Goal: Connect with others: Connect with others

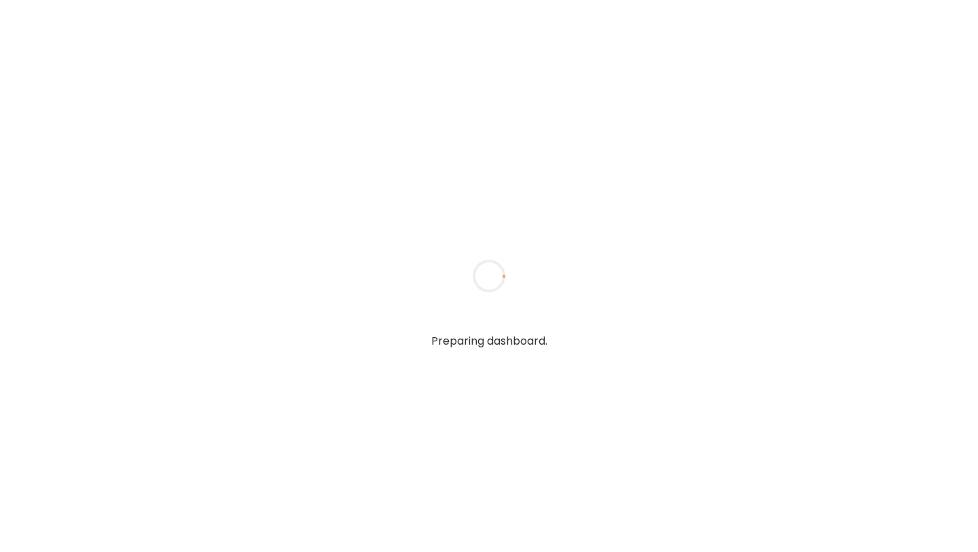
type input "**********"
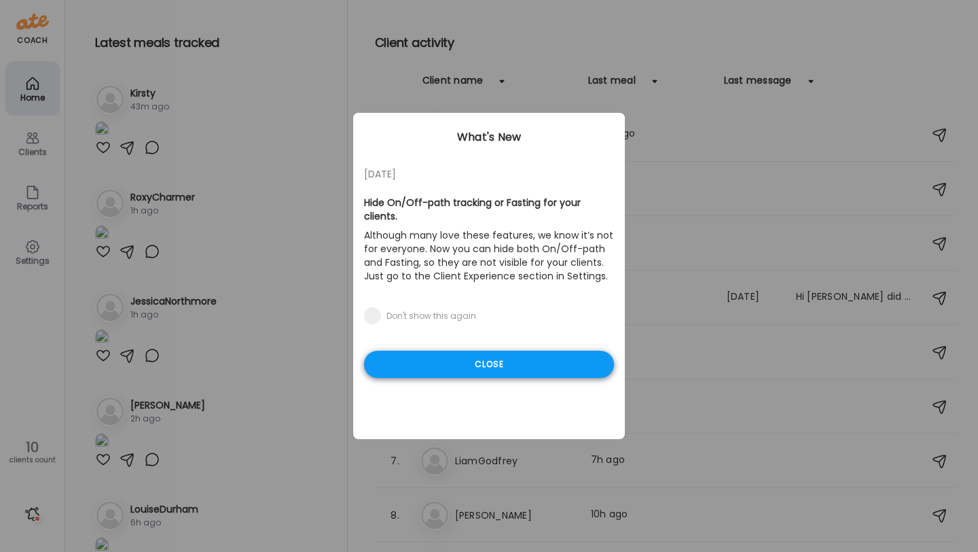
click at [501, 351] on div "Close" at bounding box center [489, 364] width 250 height 27
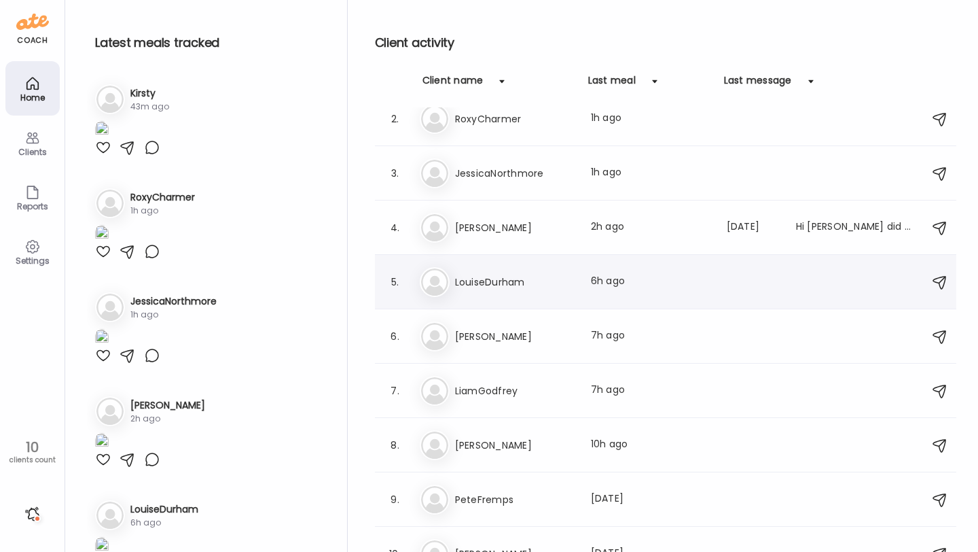
scroll to position [92, 0]
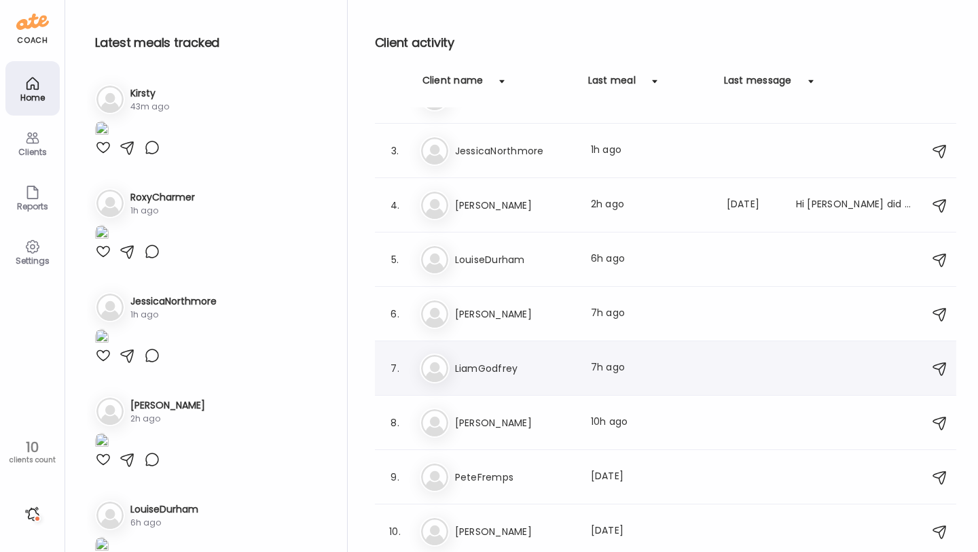
click at [505, 360] on h3 "LiamGodfrey" at bounding box center [515, 368] width 120 height 16
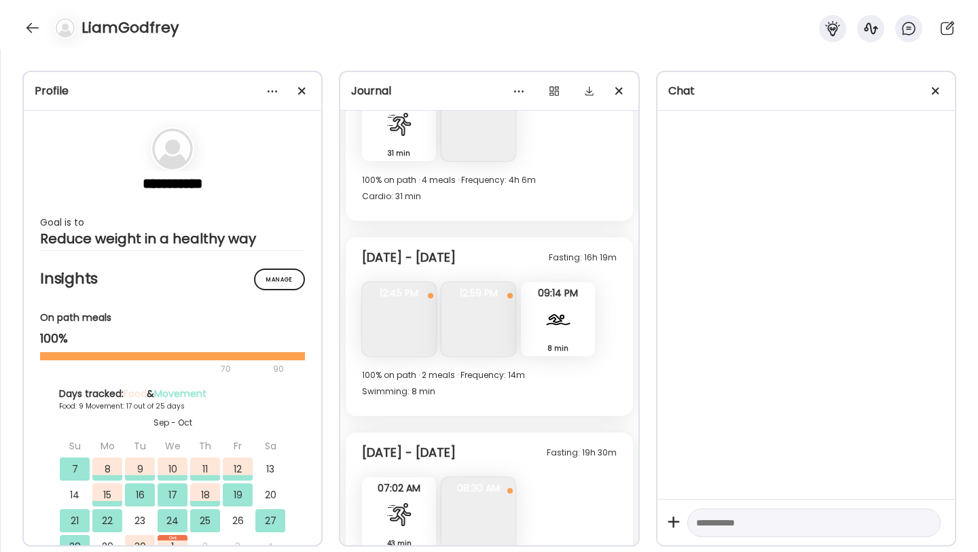
scroll to position [5483, 0]
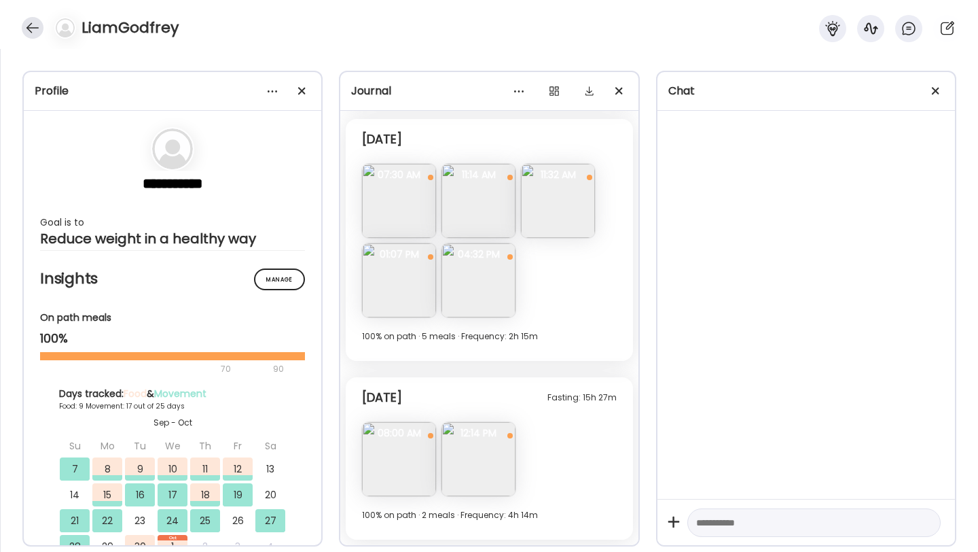
click at [33, 33] on div at bounding box center [33, 28] width 22 height 22
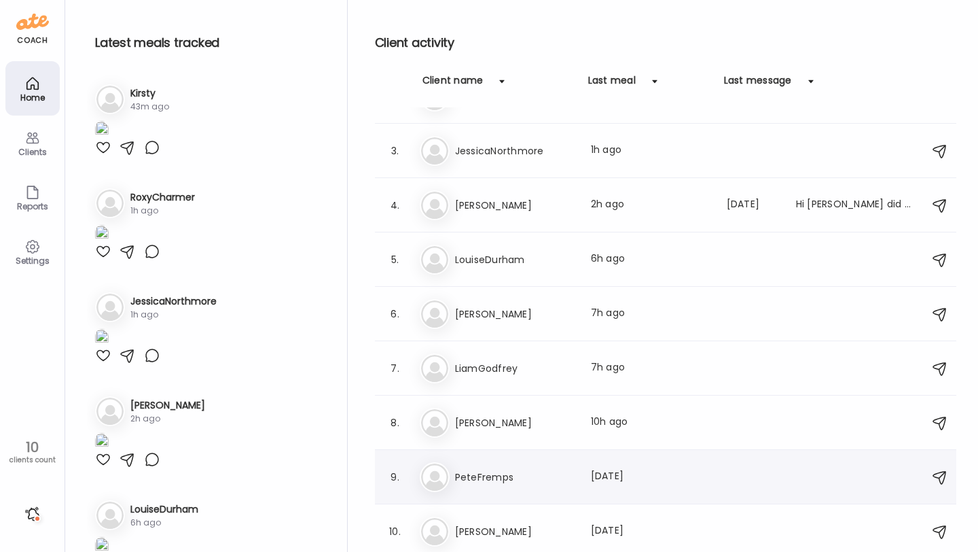
click at [484, 473] on h3 "PeteFremps" at bounding box center [515, 477] width 120 height 16
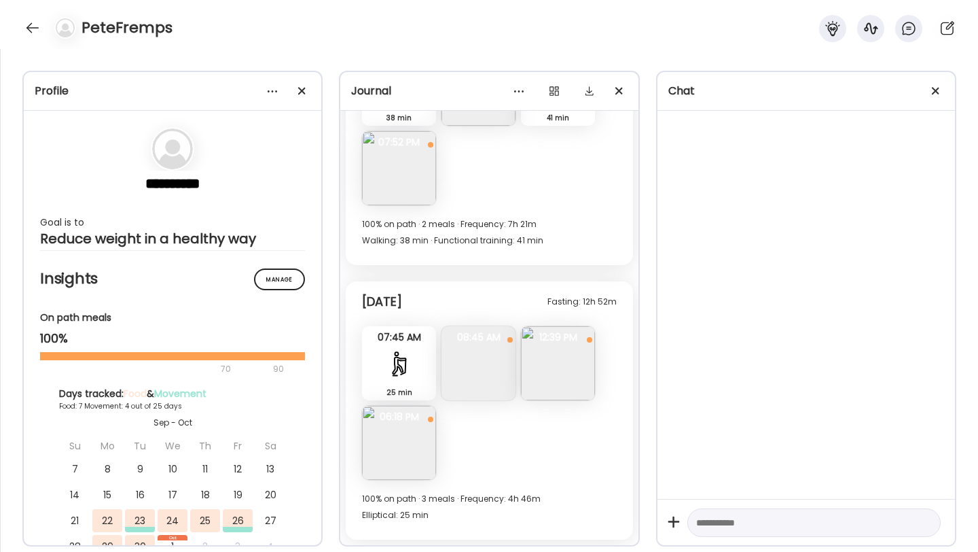
scroll to position [6807, 0]
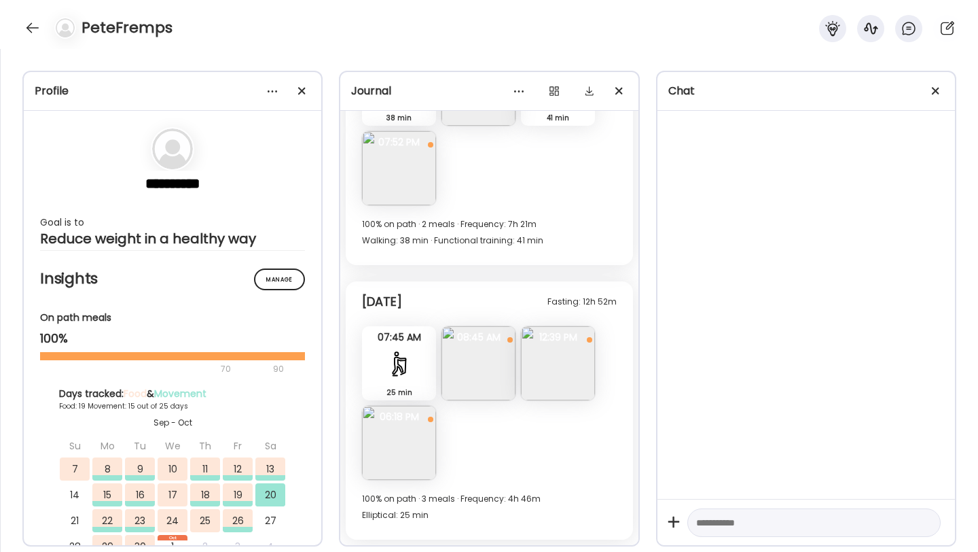
click at [565, 369] on img at bounding box center [558, 363] width 74 height 74
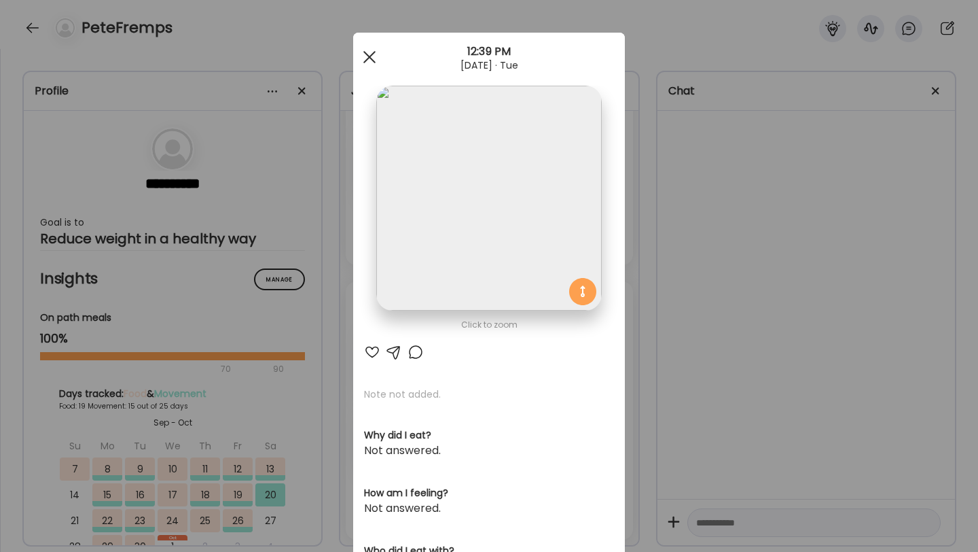
click at [365, 60] on span at bounding box center [369, 57] width 12 height 12
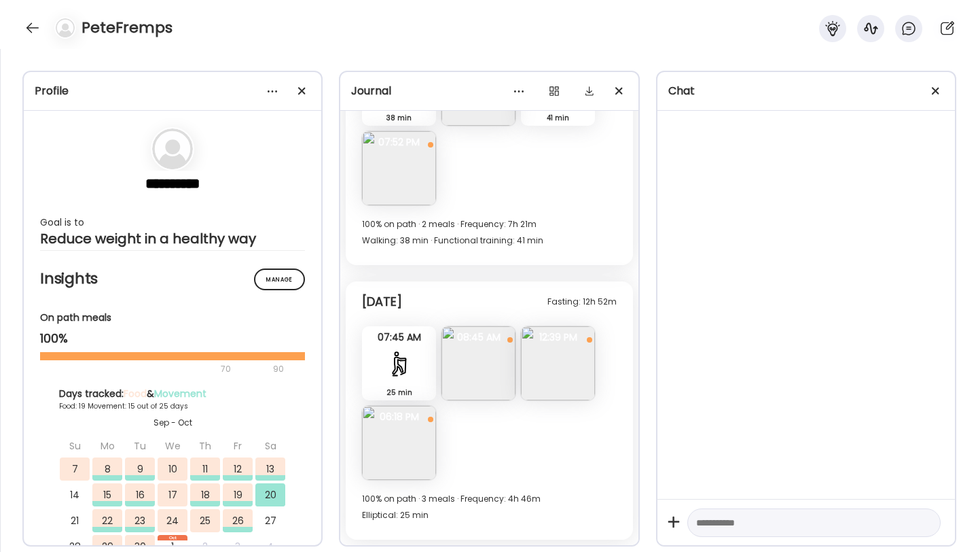
click at [379, 424] on img at bounding box center [399, 443] width 74 height 74
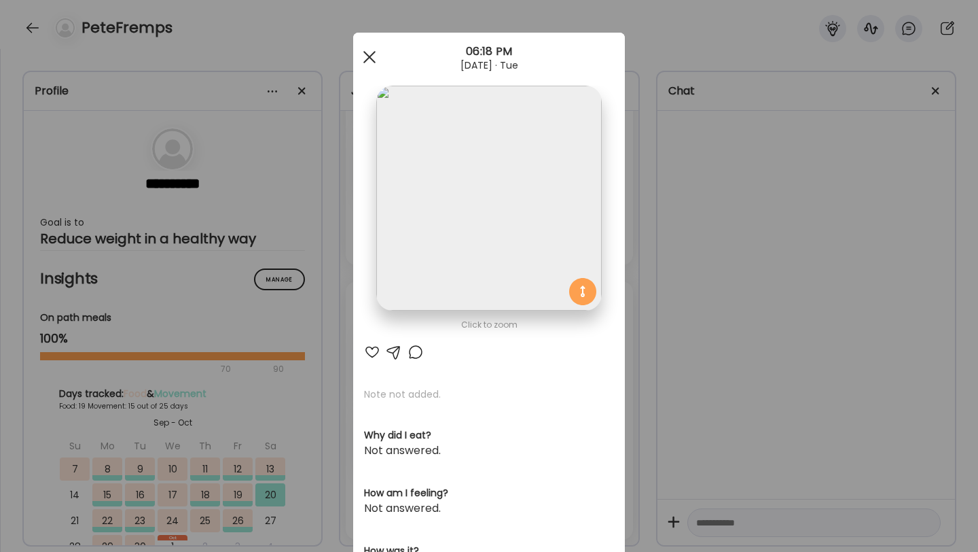
click at [365, 56] on div at bounding box center [369, 56] width 27 height 27
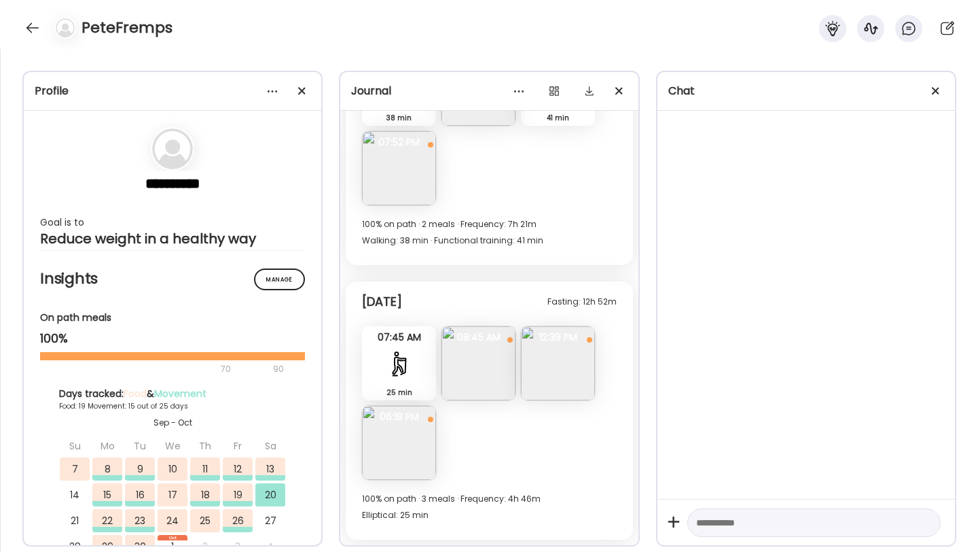
click at [25, 37] on div "PeteFremps" at bounding box center [489, 24] width 978 height 49
click at [26, 29] on div at bounding box center [33, 28] width 22 height 22
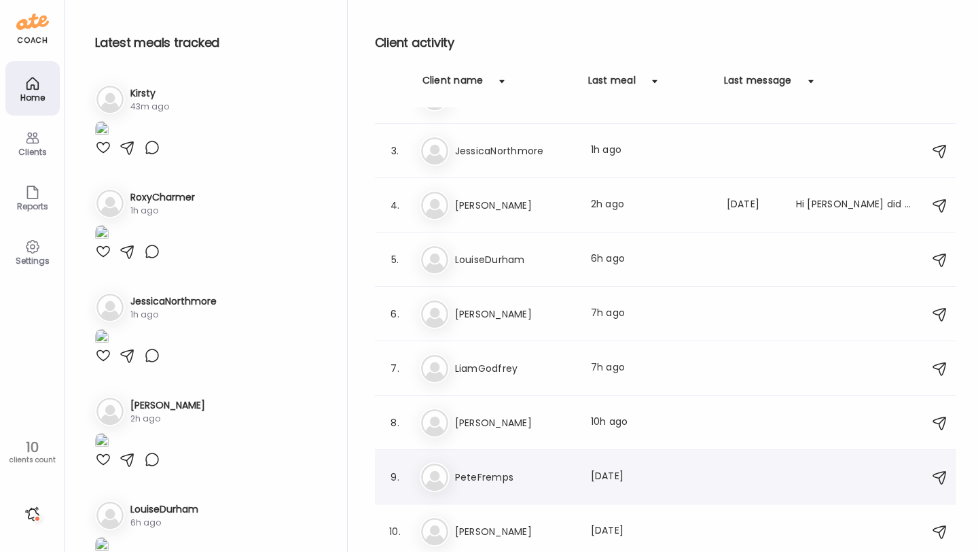
scroll to position [0, 0]
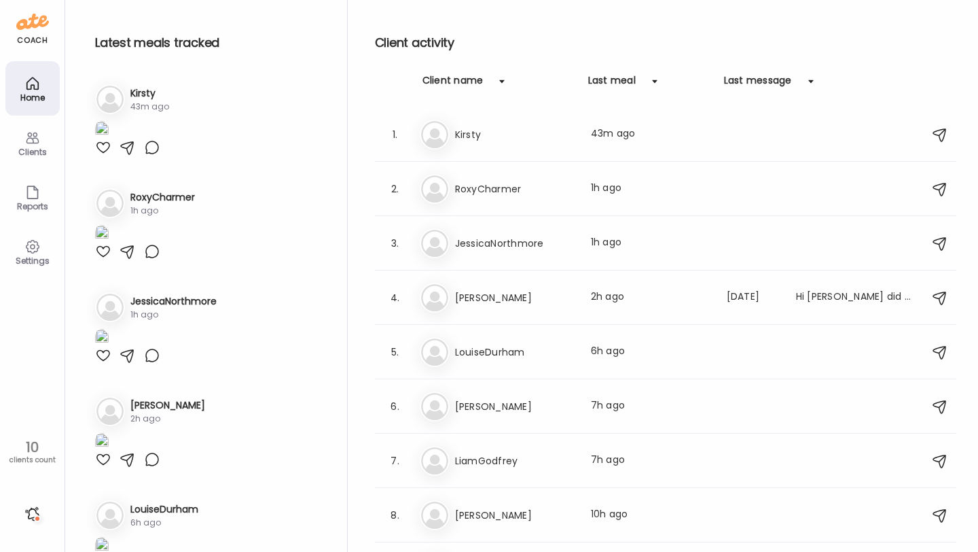
click at [29, 87] on icon at bounding box center [32, 83] width 16 height 16
